Goal: Task Accomplishment & Management: Use online tool/utility

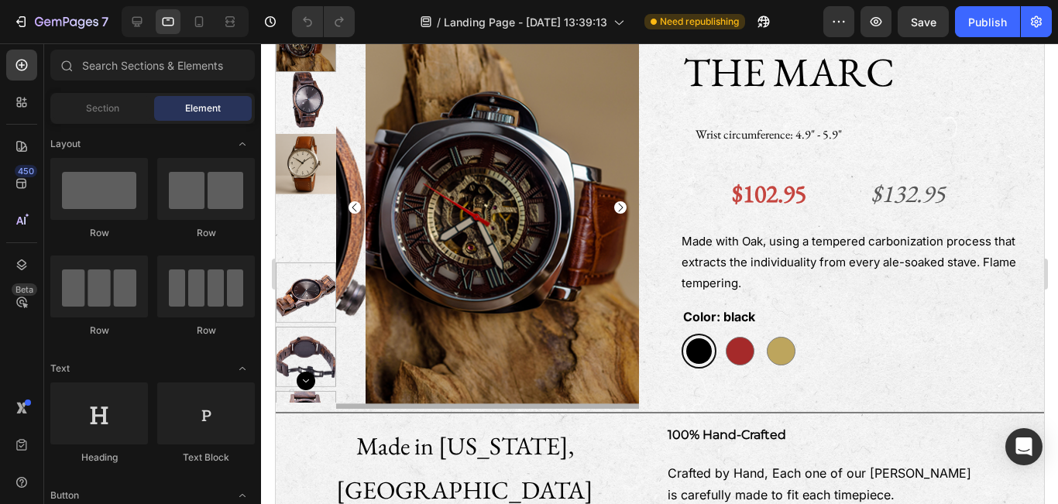
scroll to position [421, 0]
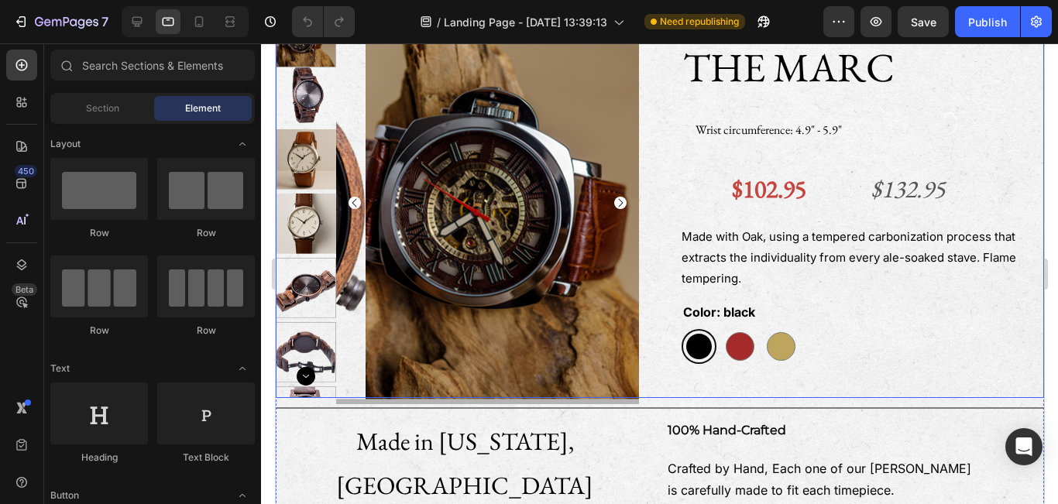
click at [785, 373] on div "LIMITED EDITION Text Block THE MARC Product Title Wrist circumference: 4.9" - 5…" at bounding box center [862, 200] width 363 height 397
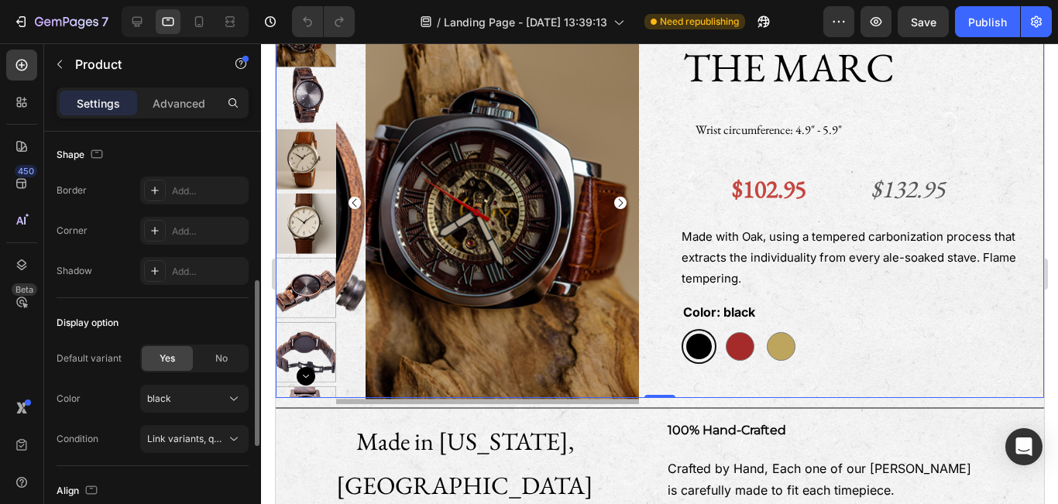
scroll to position [631, 0]
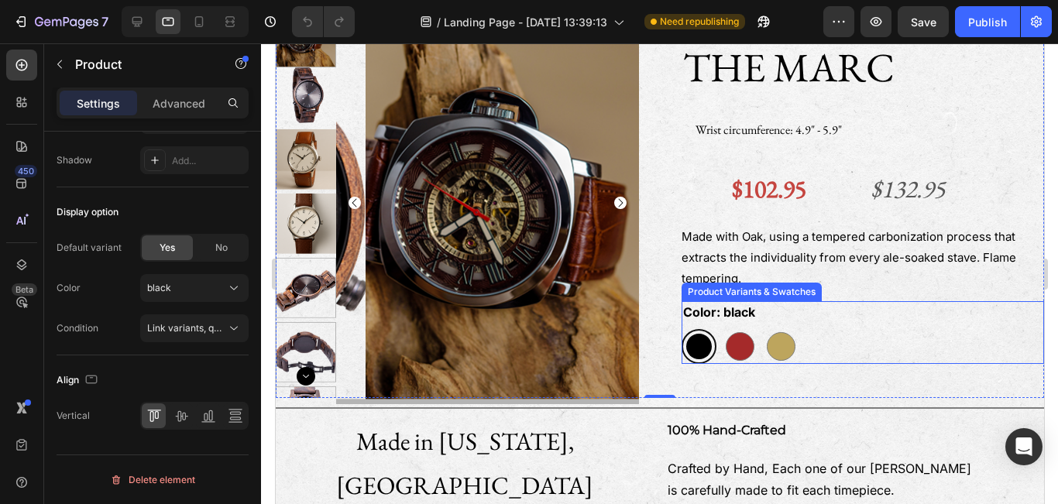
click at [793, 356] on div "black black brown brown hazelnut hazelnut" at bounding box center [862, 346] width 363 height 35
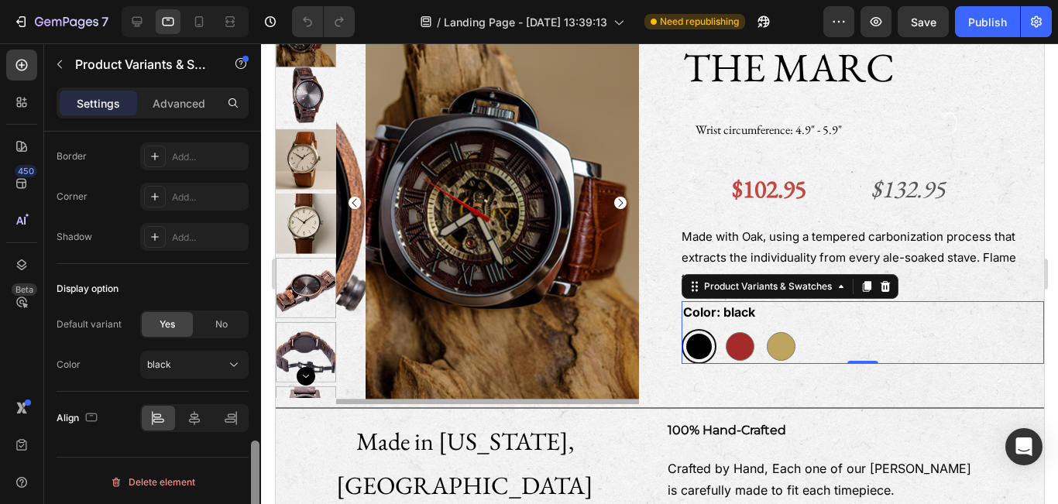
scroll to position [1155, 0]
drag, startPoint x: 257, startPoint y: 425, endPoint x: 248, endPoint y: 500, distance: 74.9
click at [248, 500] on div "Type Separated Product source THE MARC Option gap Gap 16 Option title Position …" at bounding box center [152, 340] width 217 height 417
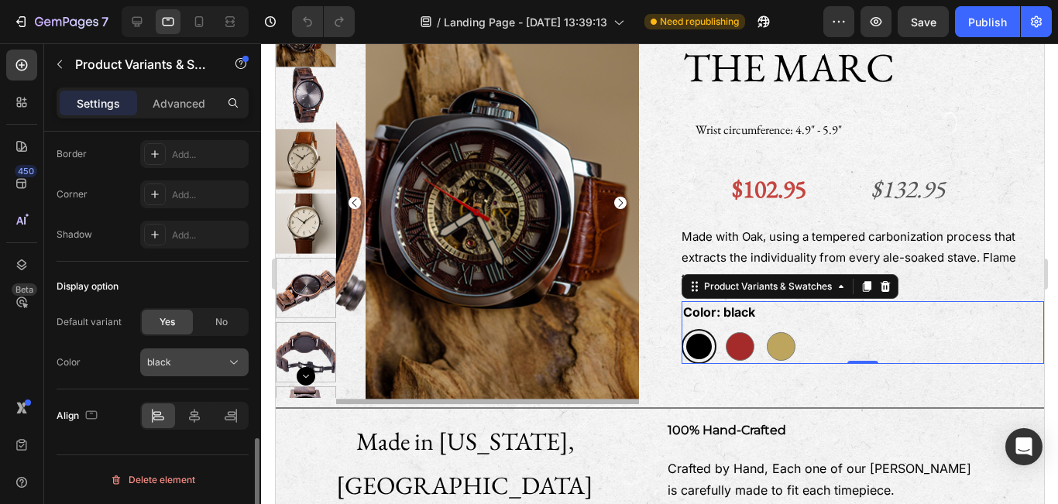
click at [227, 363] on icon at bounding box center [233, 362] width 15 height 15
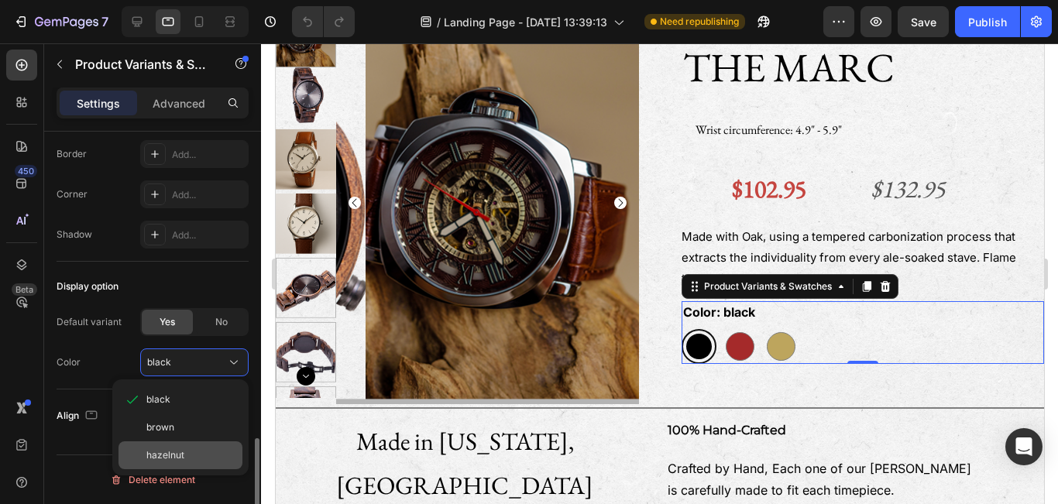
click at [170, 448] on div "hazelnut" at bounding box center [181, 456] width 124 height 28
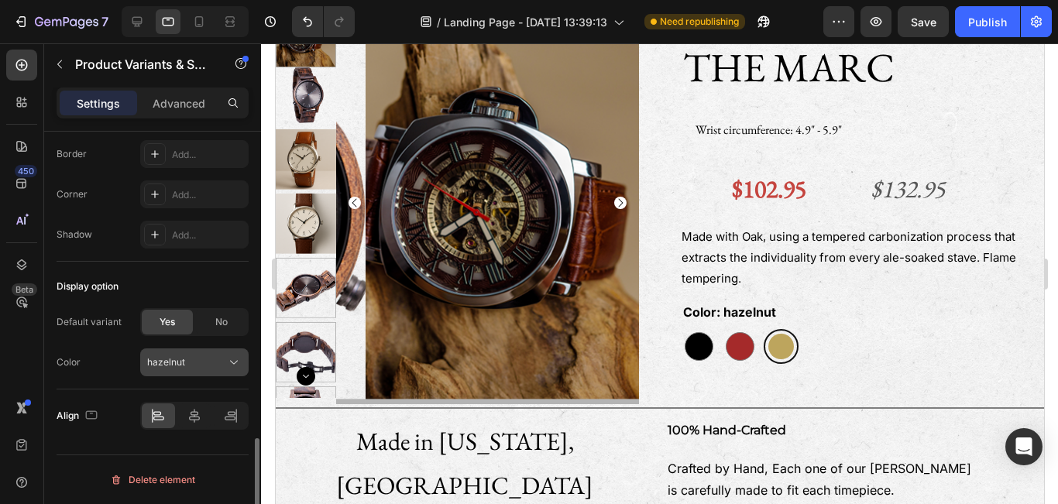
click at [232, 366] on icon at bounding box center [233, 362] width 15 height 15
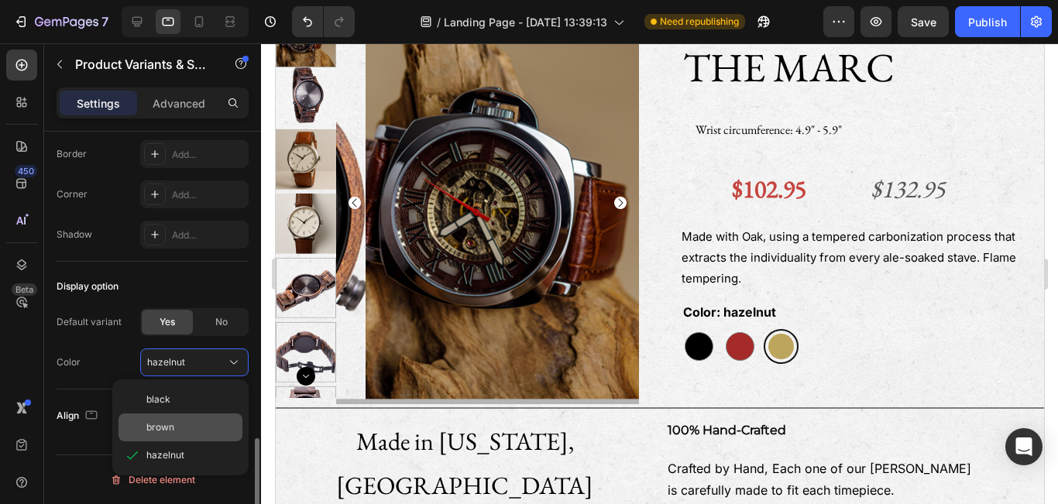
click at [178, 420] on div "brown" at bounding box center [181, 428] width 124 height 28
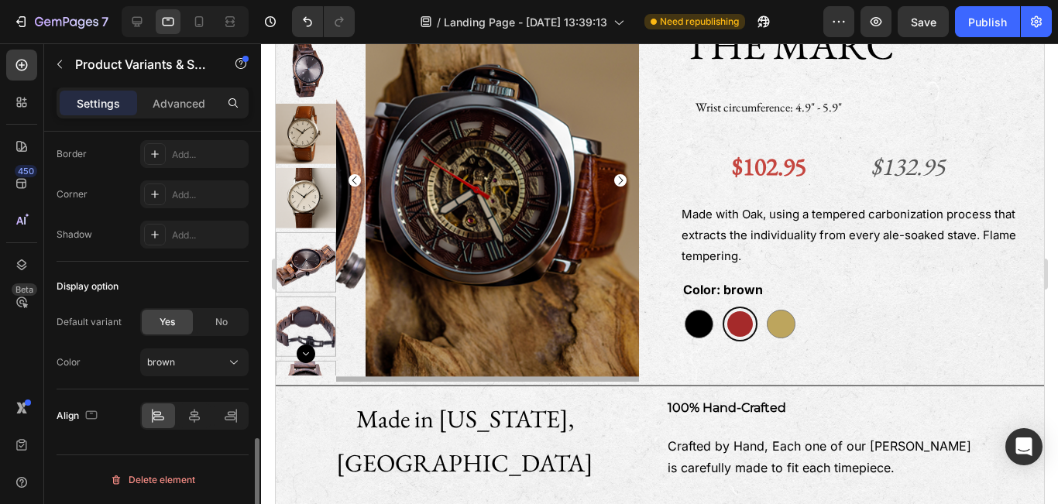
scroll to position [447, 0]
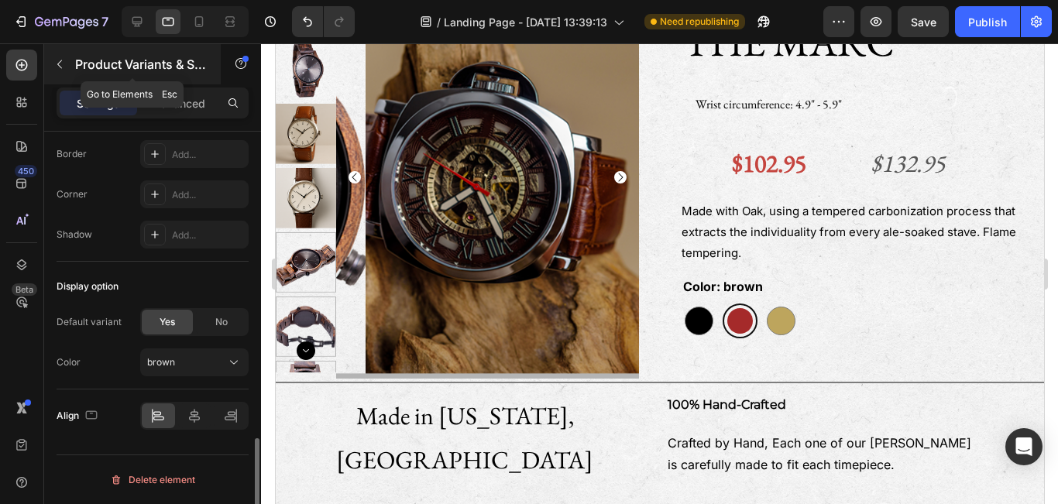
click at [58, 60] on icon "button" at bounding box center [59, 64] width 12 height 12
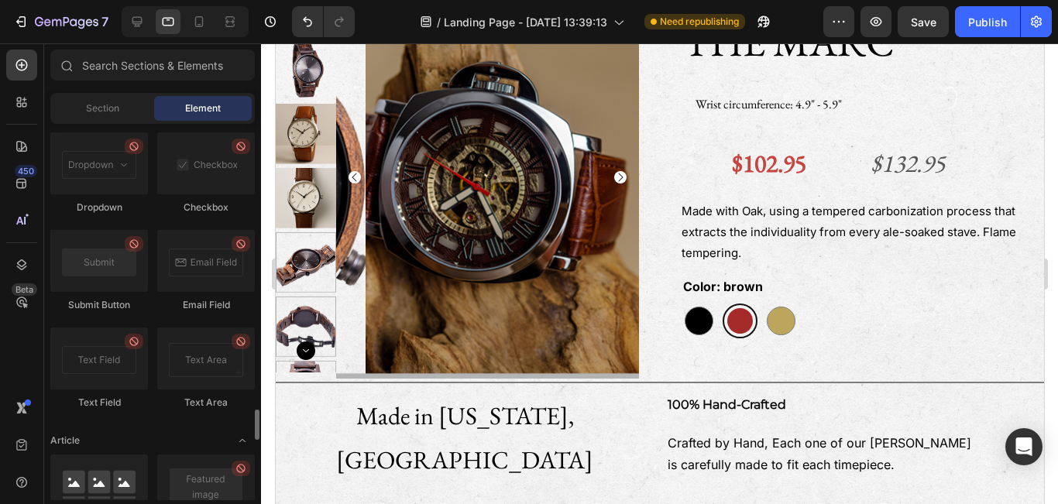
scroll to position [3634, 0]
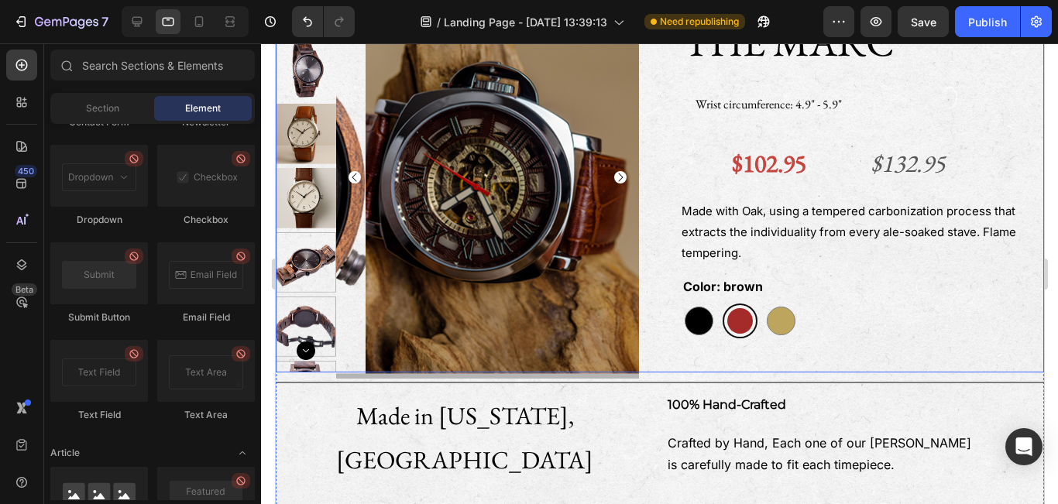
click at [668, 356] on div "Product Images LIMITED EDITION Text Block THE MARC Product Title Wrist circumfe…" at bounding box center [659, 174] width 768 height 397
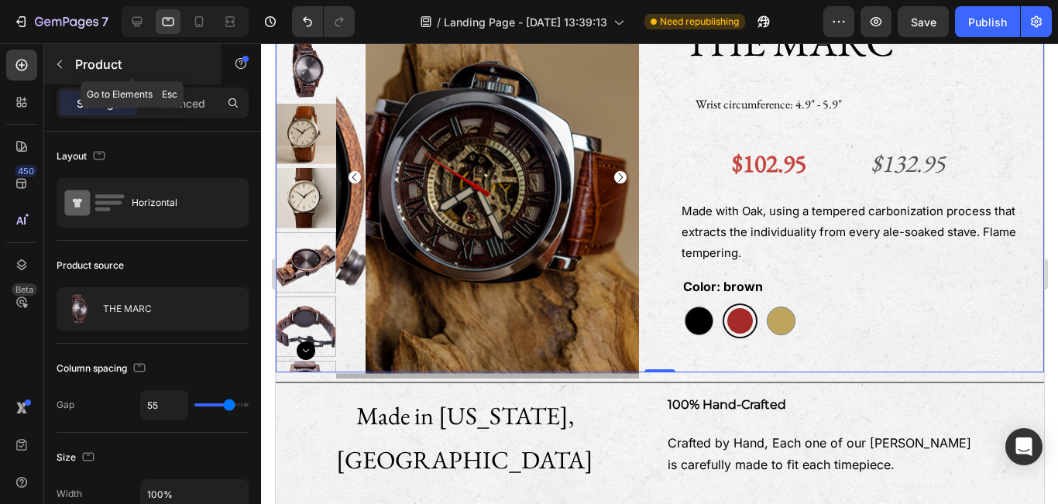
click at [57, 60] on icon "button" at bounding box center [59, 64] width 12 height 12
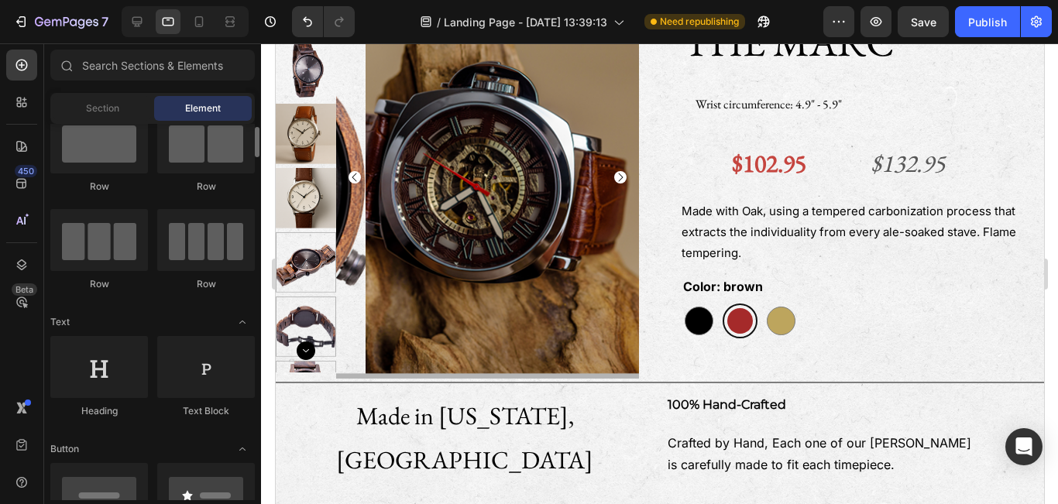
scroll to position [0, 0]
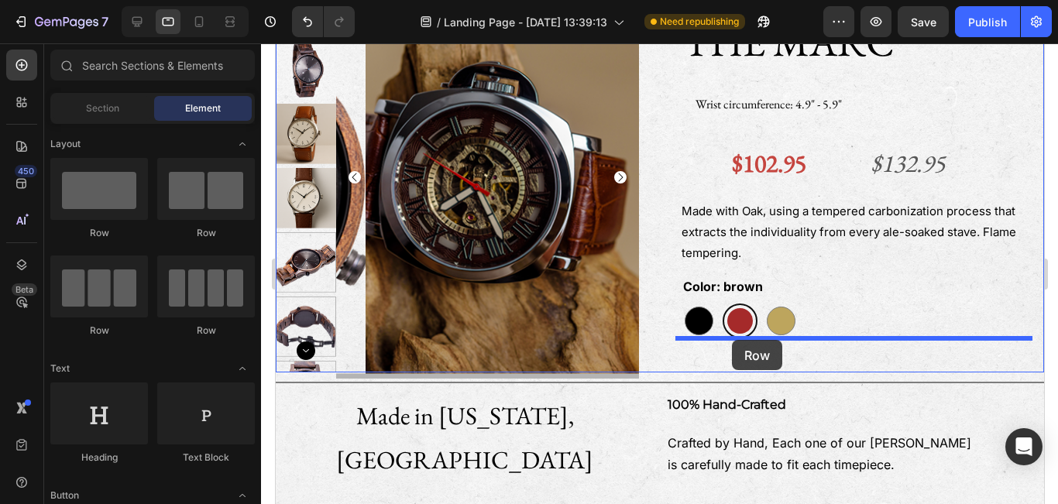
drag, startPoint x: 479, startPoint y: 244, endPoint x: 731, endPoint y: 340, distance: 269.4
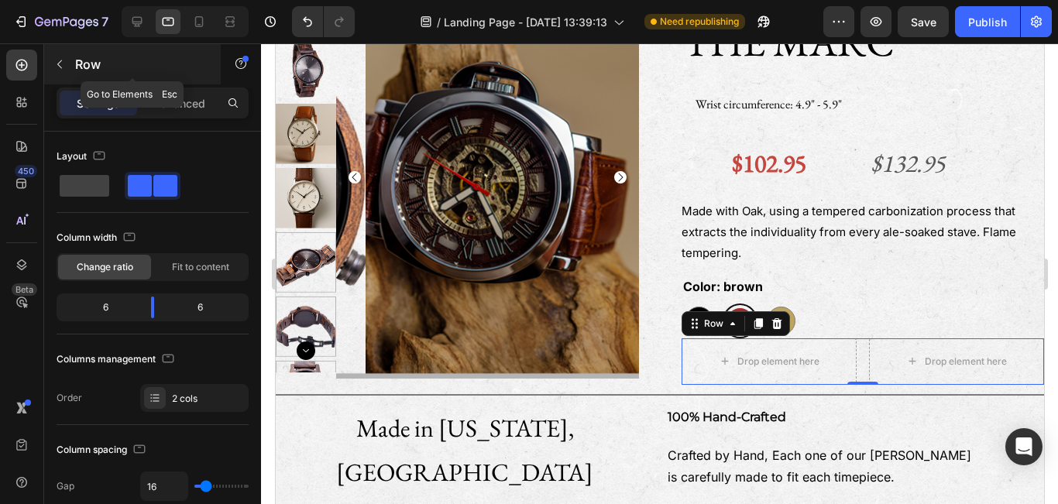
click at [55, 68] on icon "button" at bounding box center [59, 64] width 12 height 12
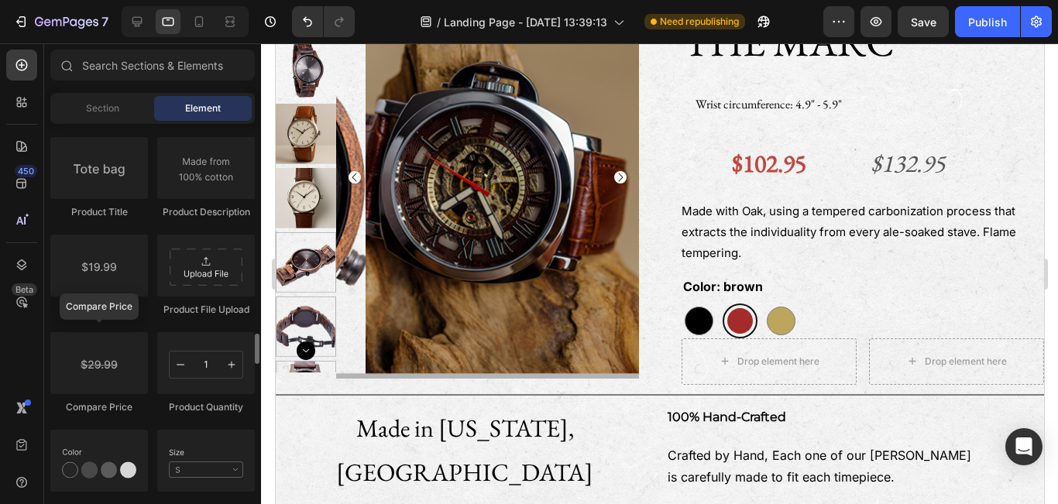
scroll to position [2493, 0]
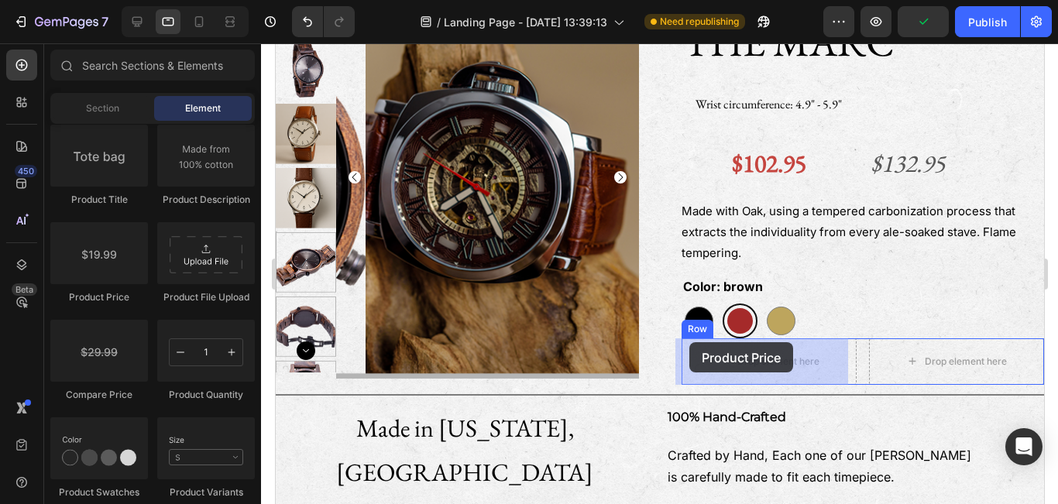
drag, startPoint x: 369, startPoint y: 303, endPoint x: 689, endPoint y: 343, distance: 322.4
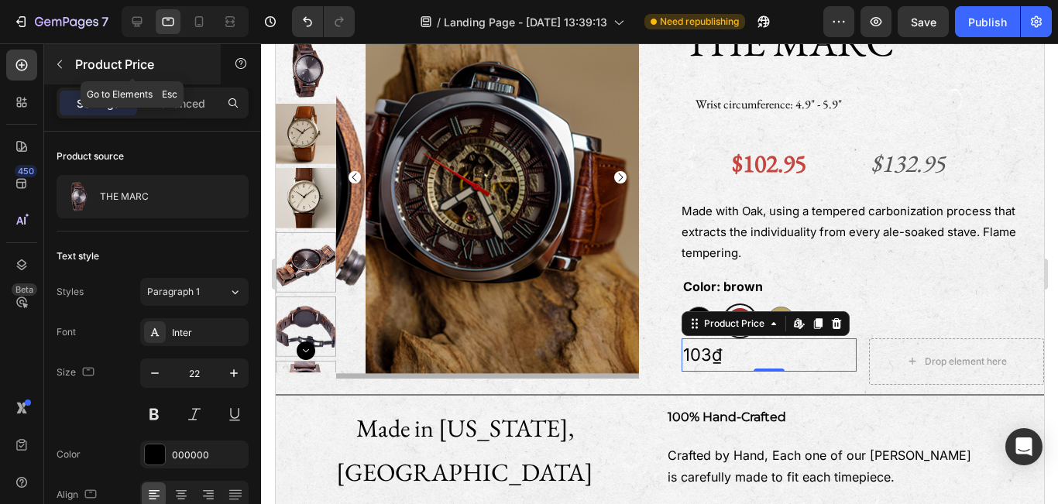
click at [54, 61] on icon "button" at bounding box center [59, 64] width 12 height 12
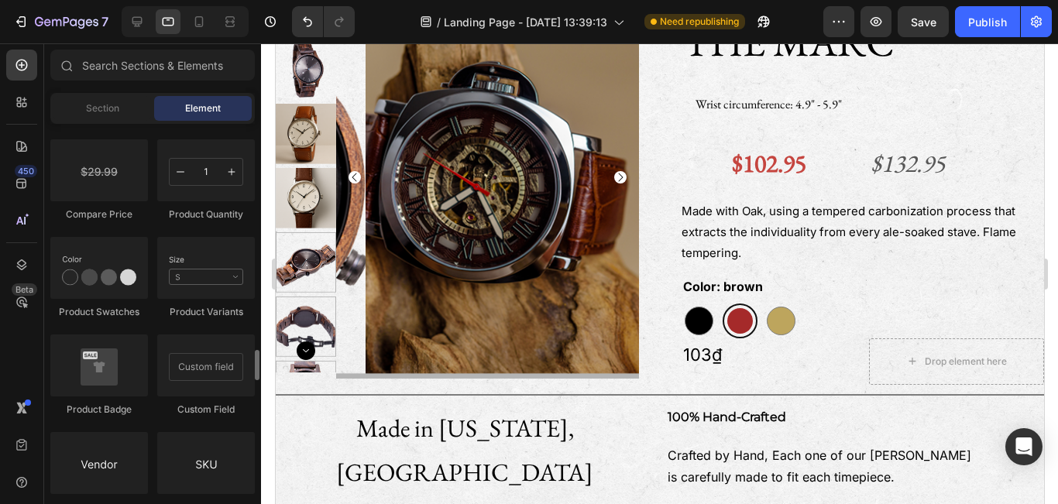
scroll to position [2668, 0]
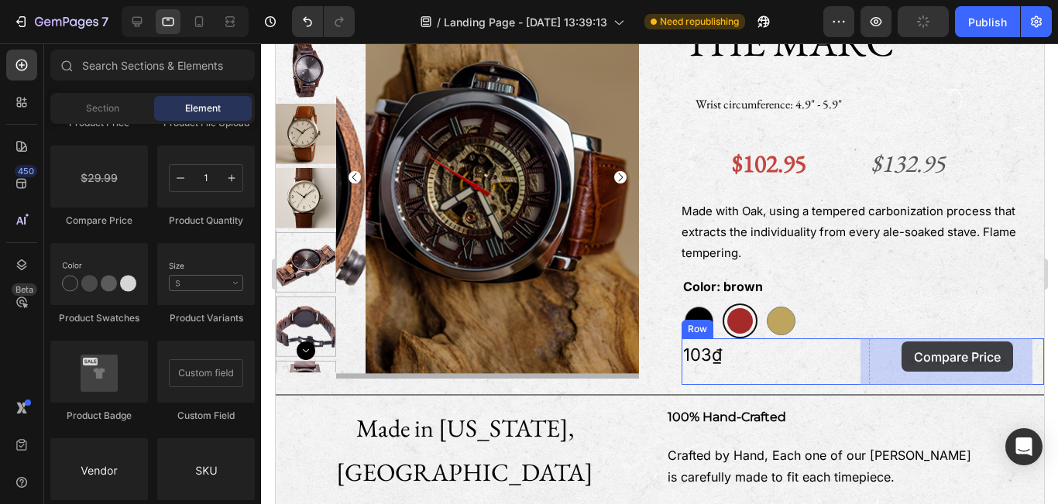
drag, startPoint x: 373, startPoint y: 222, endPoint x: 901, endPoint y: 342, distance: 540.8
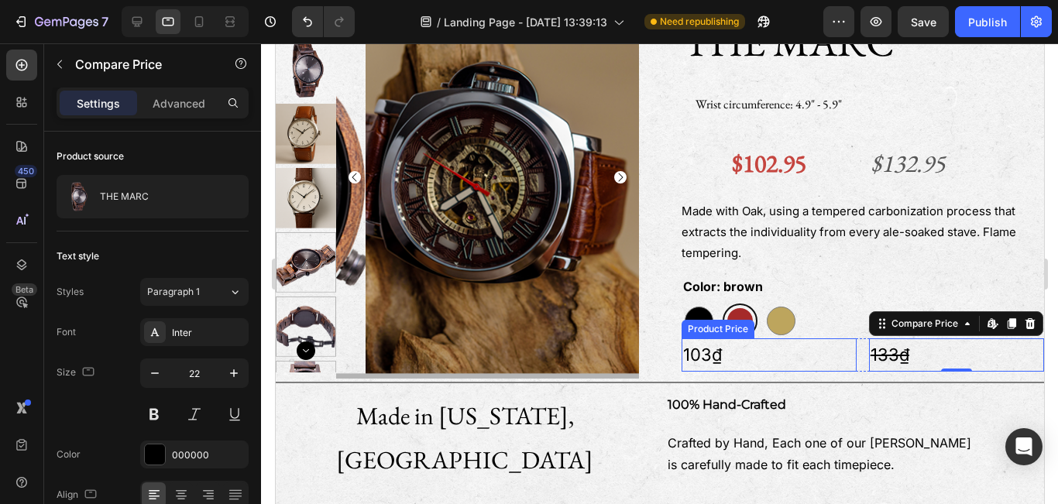
click at [782, 357] on div "103₫" at bounding box center [768, 355] width 175 height 34
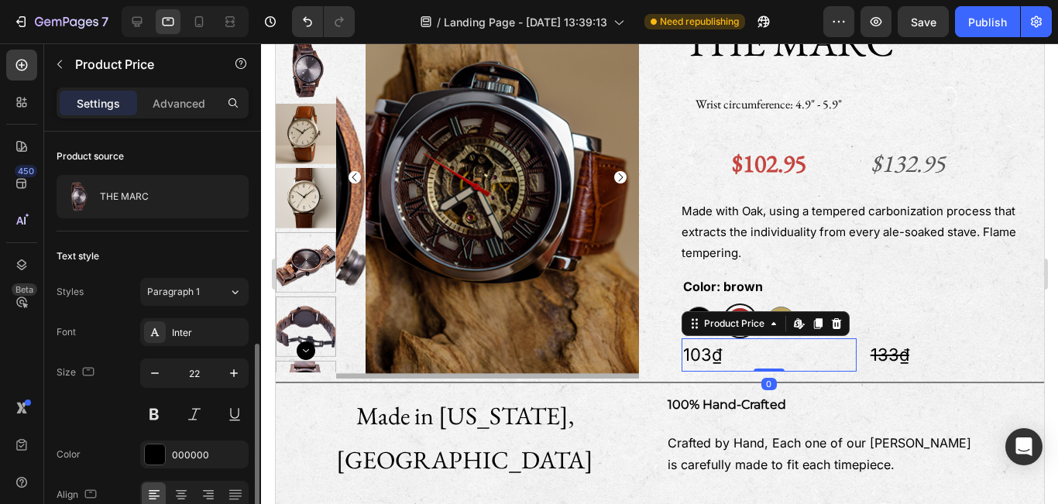
scroll to position [119, 0]
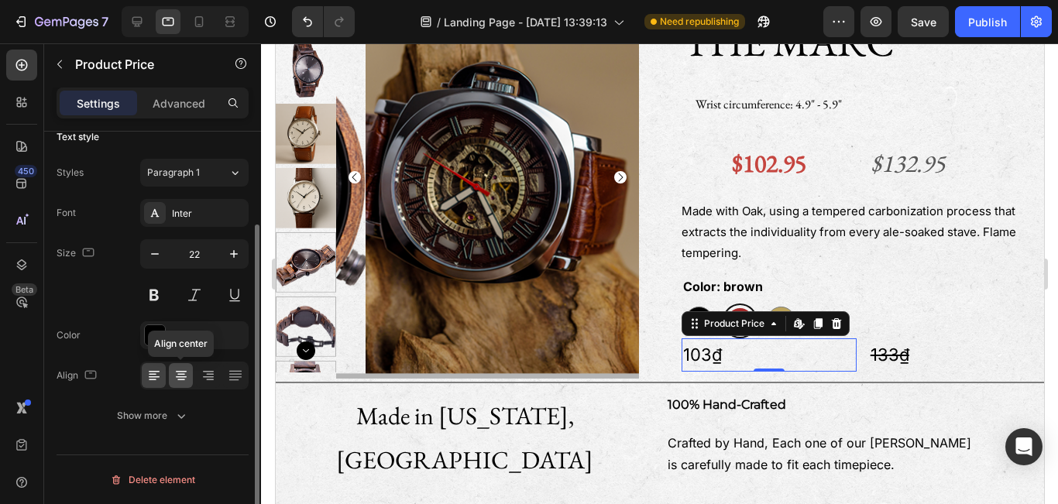
click at [183, 379] on icon at bounding box center [181, 375] width 15 height 15
click at [209, 376] on icon at bounding box center [208, 375] width 15 height 15
click at [184, 371] on icon at bounding box center [181, 372] width 11 height 2
click at [235, 371] on icon at bounding box center [235, 371] width 12 height 1
click at [210, 375] on icon at bounding box center [210, 375] width 8 height 2
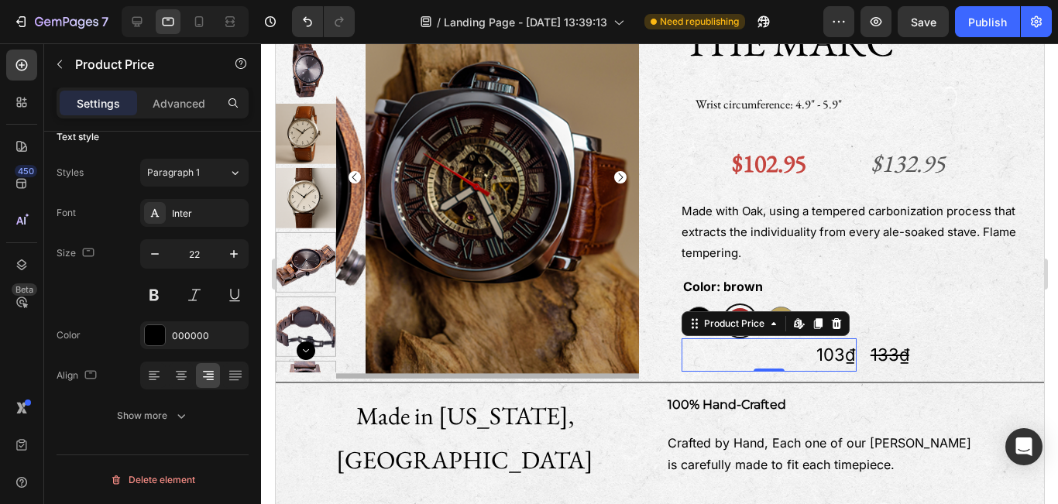
click at [820, 354] on div "103₫" at bounding box center [768, 355] width 175 height 34
click at [816, 354] on div "103₫" at bounding box center [768, 355] width 175 height 34
click at [894, 307] on div "black black brown brown hazelnut hazelnut" at bounding box center [862, 321] width 363 height 35
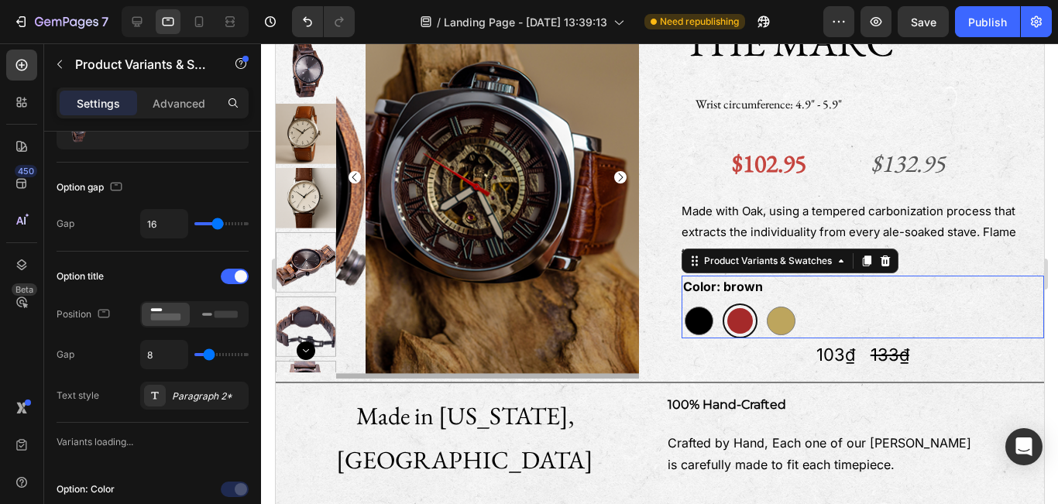
scroll to position [0, 0]
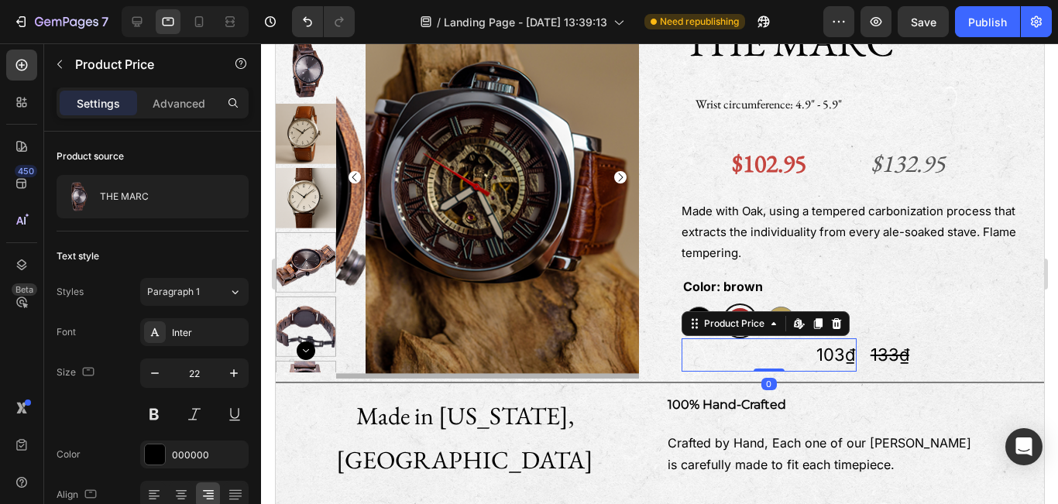
click at [826, 353] on div "103₫" at bounding box center [768, 355] width 175 height 34
click at [908, 280] on div "Color: brown black black brown brown hazelnut hazelnut" at bounding box center [862, 307] width 363 height 63
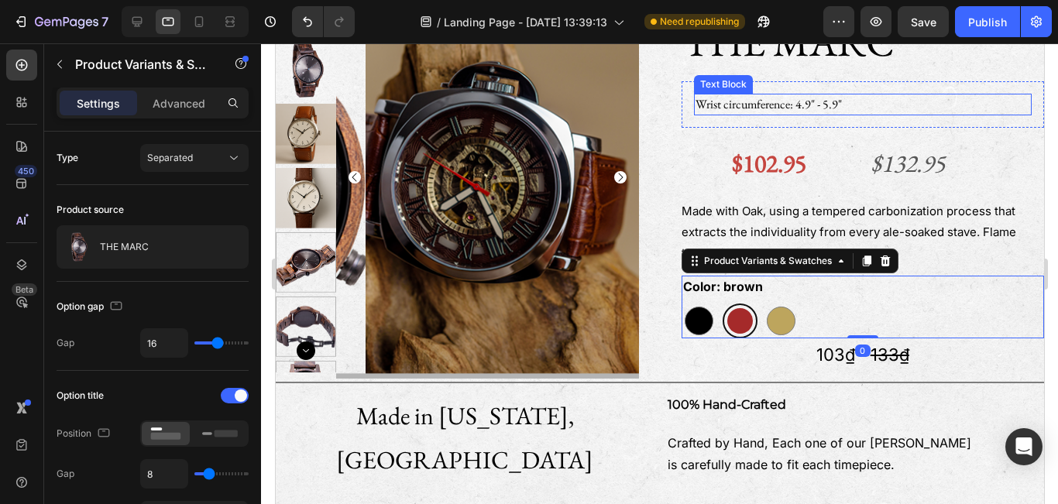
click at [919, 105] on p "Wrist circumference: 4.9" - 5.9"" at bounding box center [862, 104] width 335 height 19
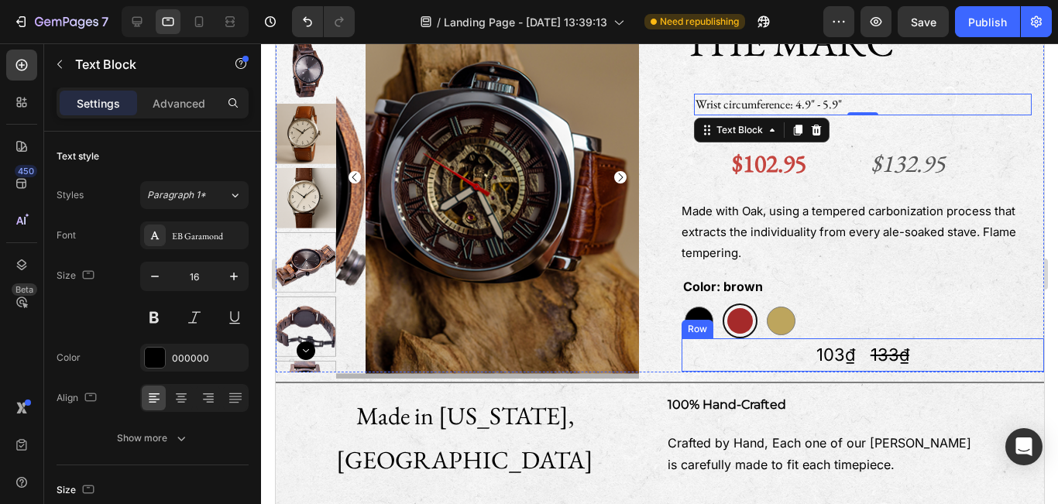
click at [852, 340] on div "103₫ Product Price Product Price 133₫ Compare Price Compare Price Row" at bounding box center [862, 355] width 363 height 34
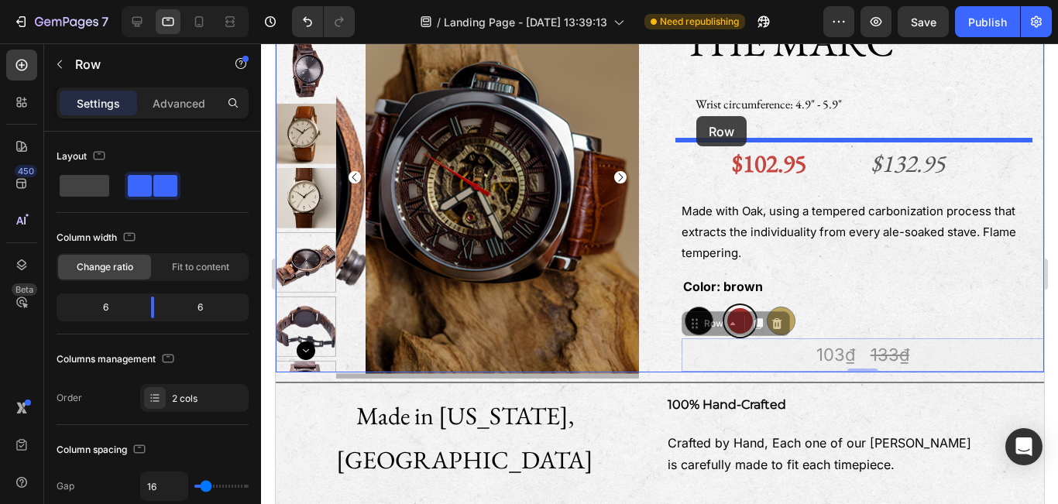
drag, startPoint x: 688, startPoint y: 328, endPoint x: 696, endPoint y: 116, distance: 212.4
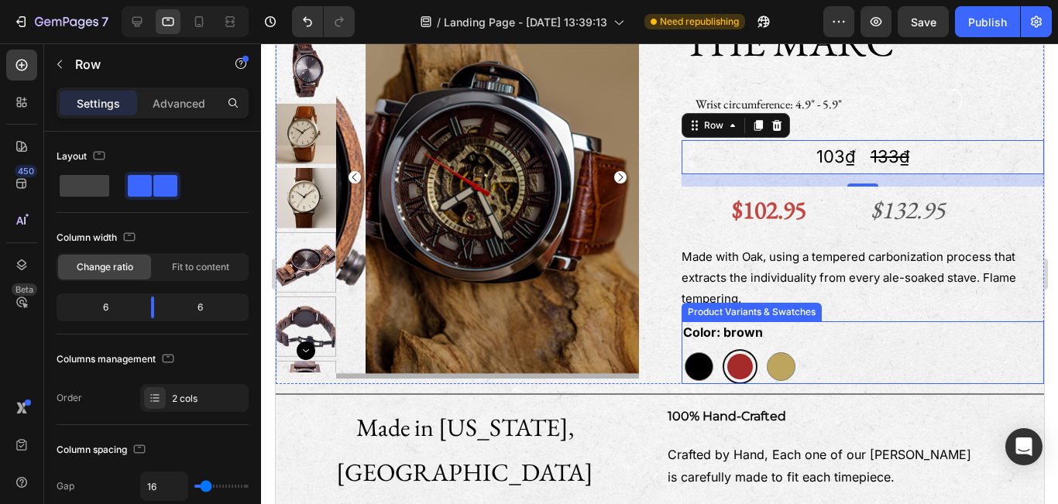
click at [831, 335] on div "Color: brown black black brown brown hazelnut hazelnut" at bounding box center [862, 352] width 363 height 63
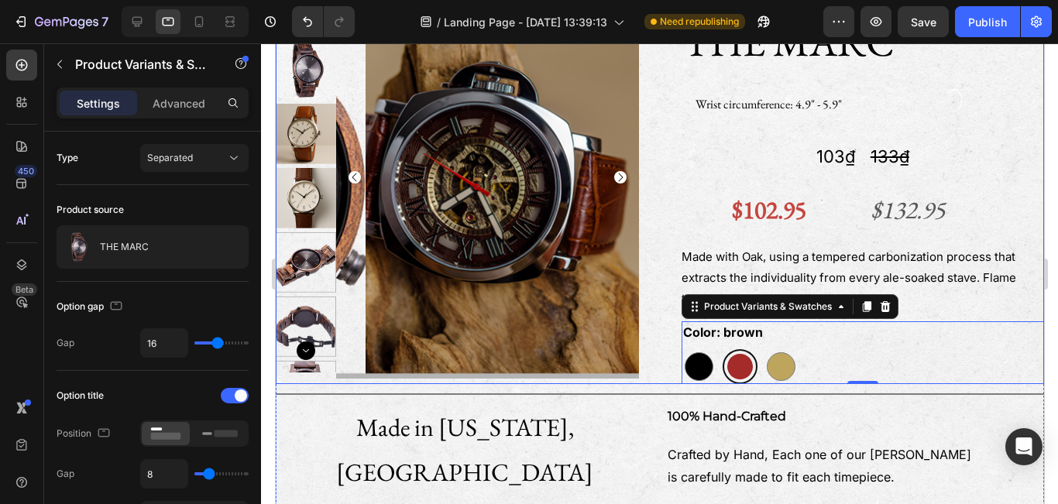
click at [671, 144] on div "Product Images LIMITED EDITION Text Block THE MARC Product Title Wrist circumfe…" at bounding box center [659, 180] width 768 height 409
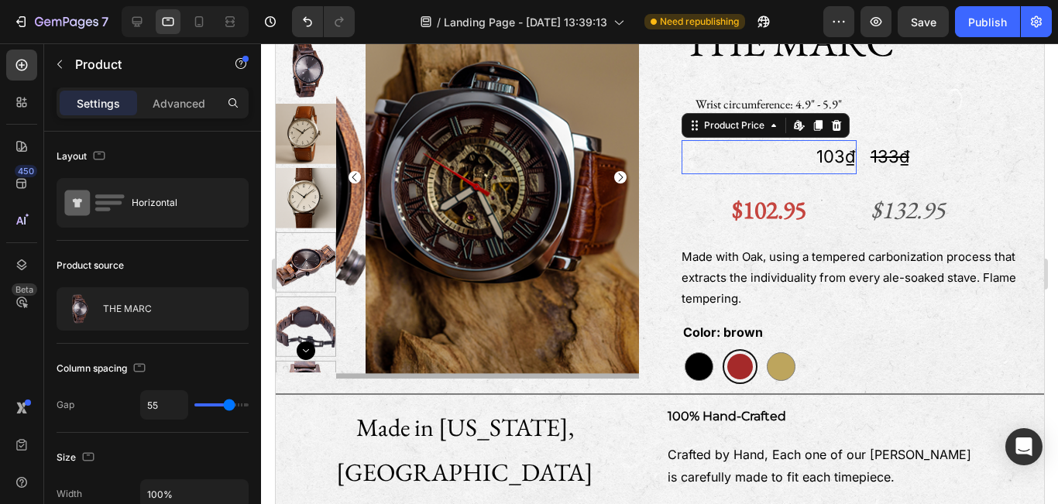
click at [706, 143] on div "103₫" at bounding box center [768, 157] width 175 height 34
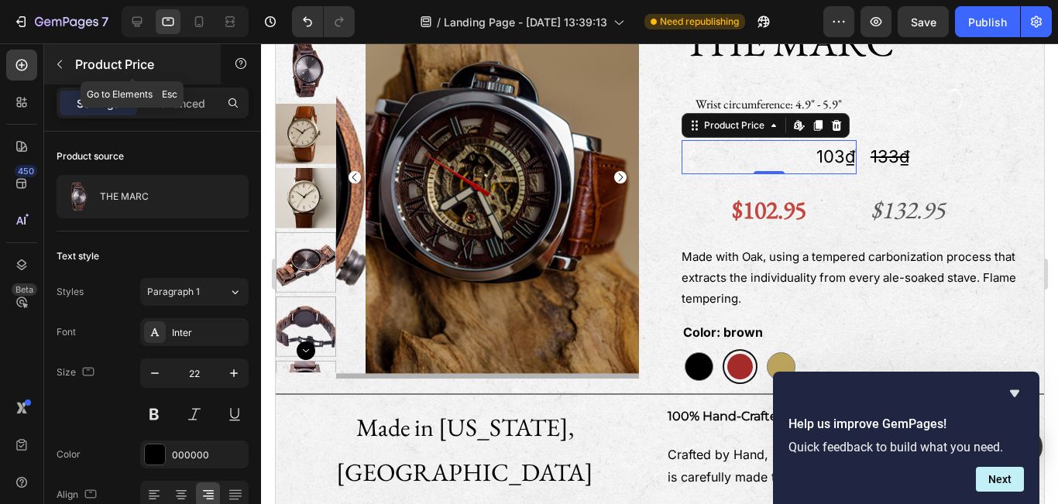
click at [60, 61] on icon "button" at bounding box center [59, 64] width 12 height 12
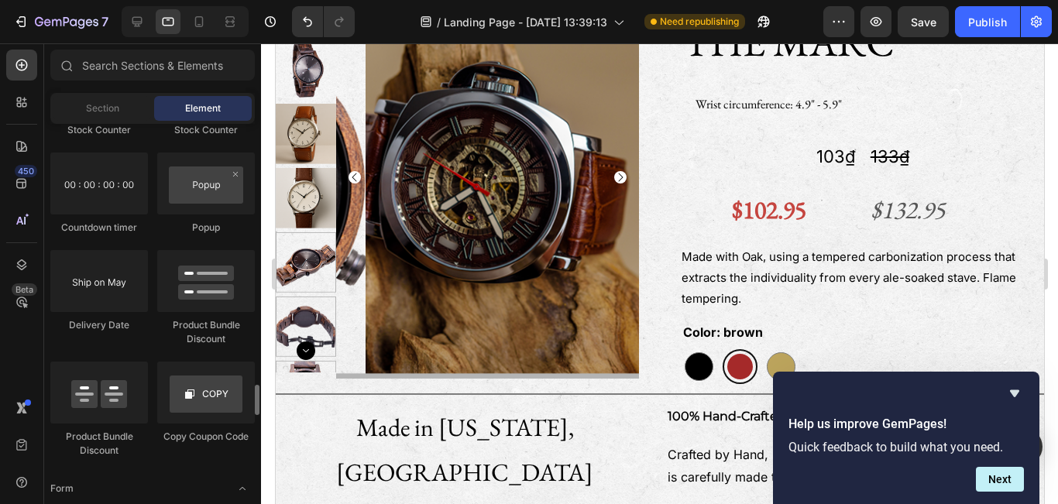
scroll to position [3184, 0]
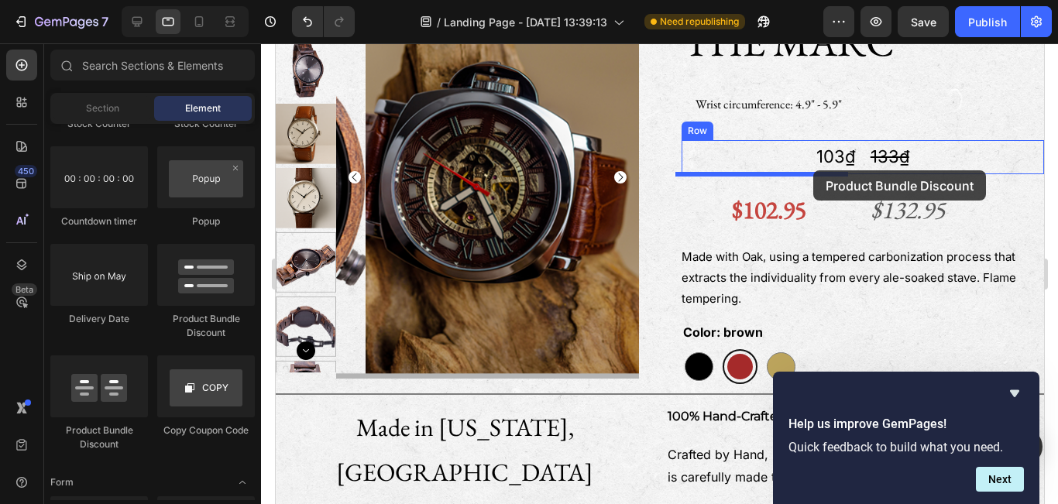
drag, startPoint x: 483, startPoint y: 321, endPoint x: 813, endPoint y: 170, distance: 362.6
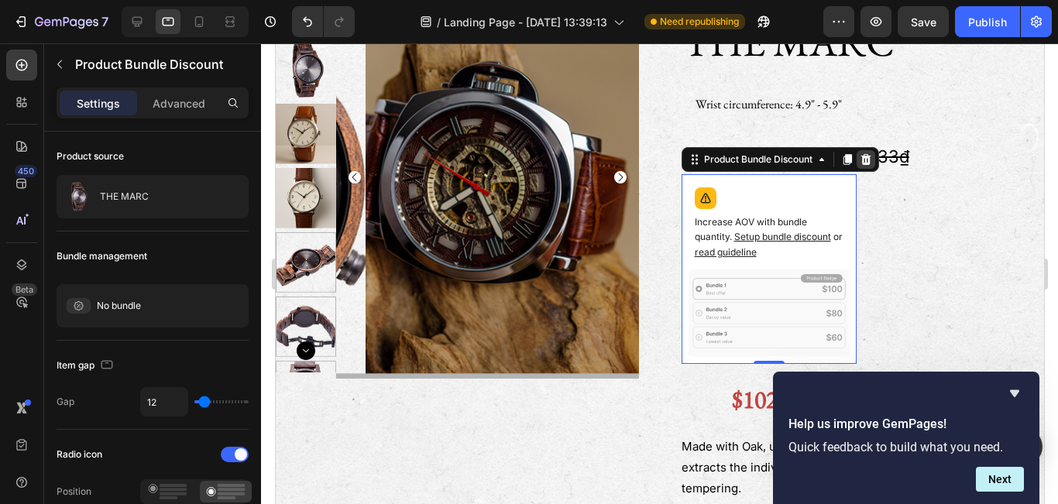
click at [859, 162] on icon at bounding box center [865, 159] width 12 height 12
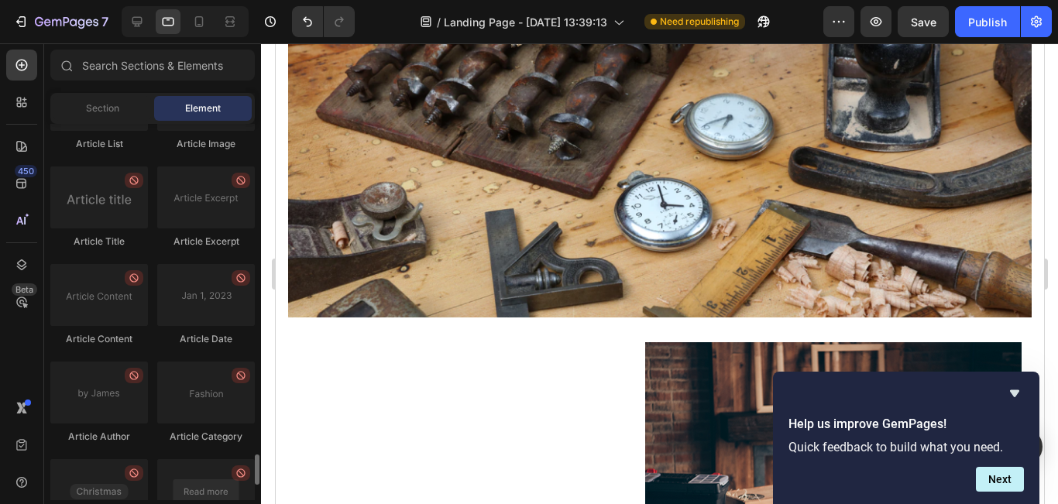
scroll to position [4214, 0]
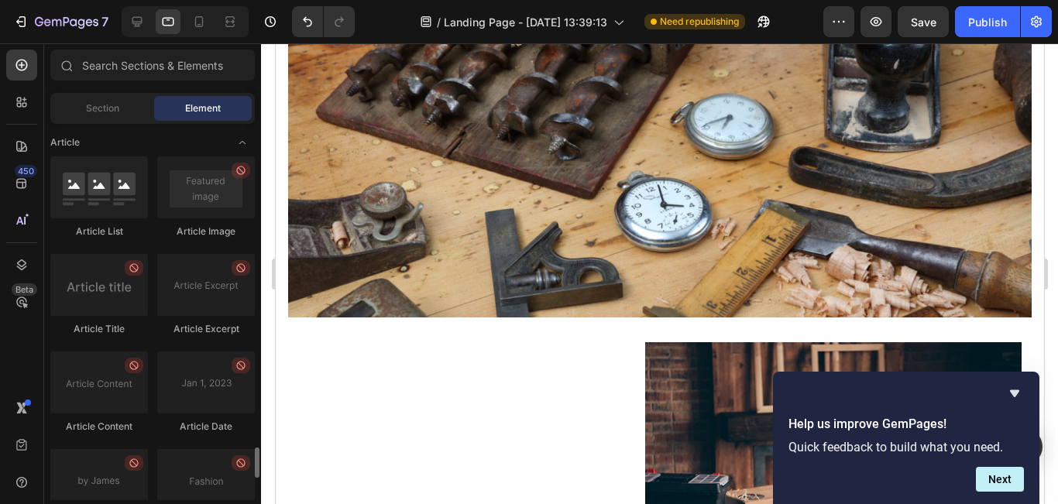
click at [208, 318] on div "Article Excerpt" at bounding box center [206, 295] width 98 height 82
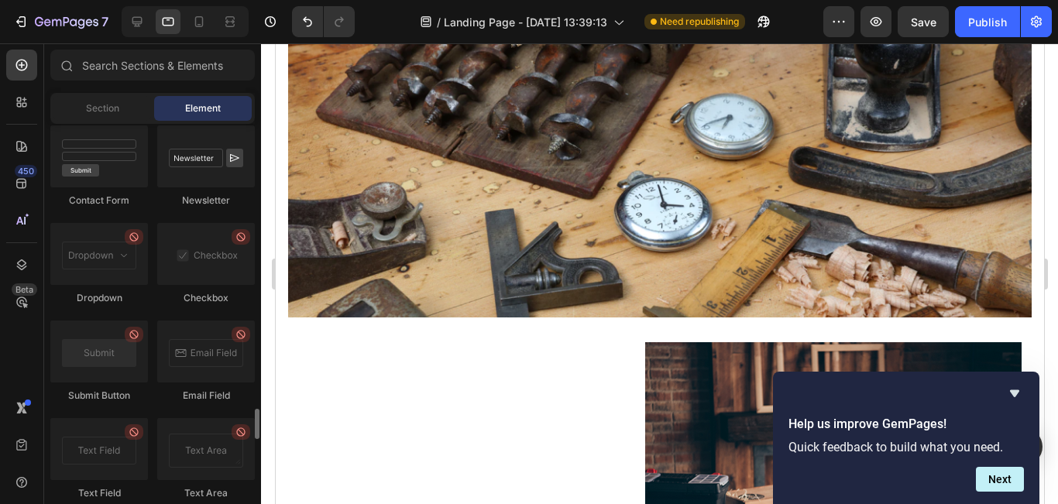
scroll to position [3387, 0]
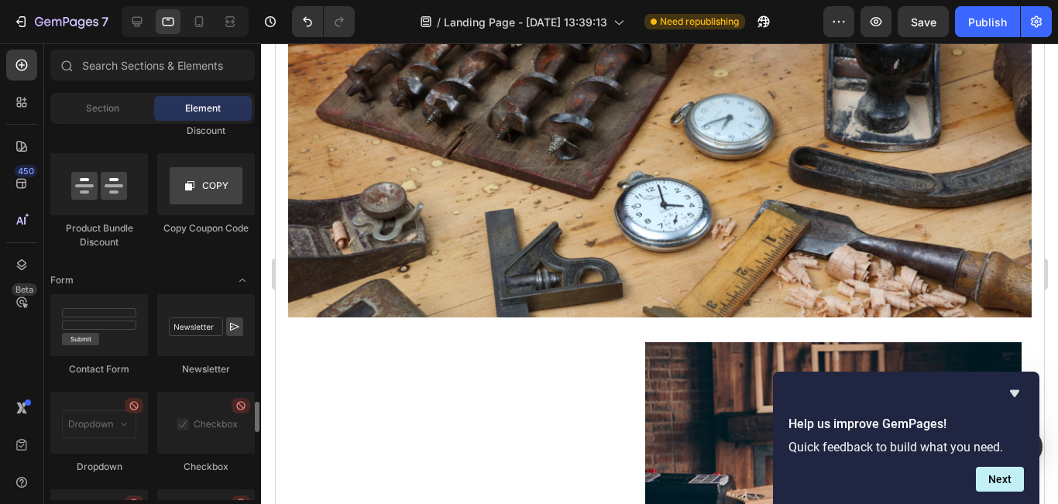
click at [158, 70] on input "text" at bounding box center [152, 65] width 204 height 31
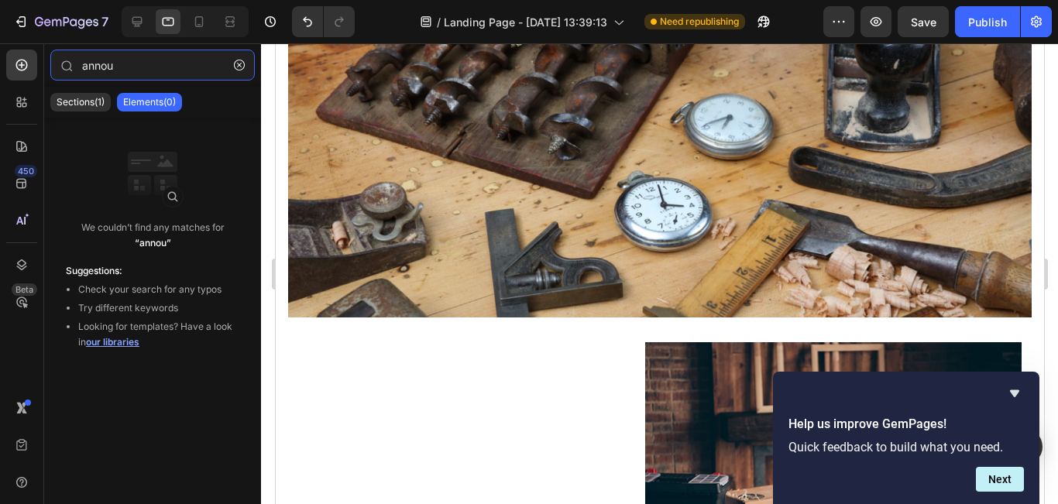
type input "annou"
